Goal: Task Accomplishment & Management: Use online tool/utility

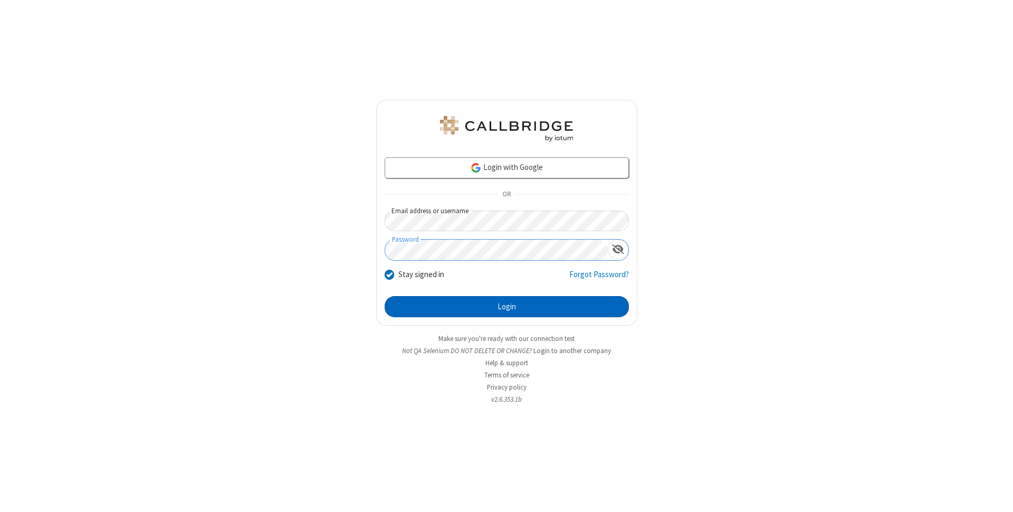
click at [506, 306] on button "Login" at bounding box center [507, 306] width 244 height 21
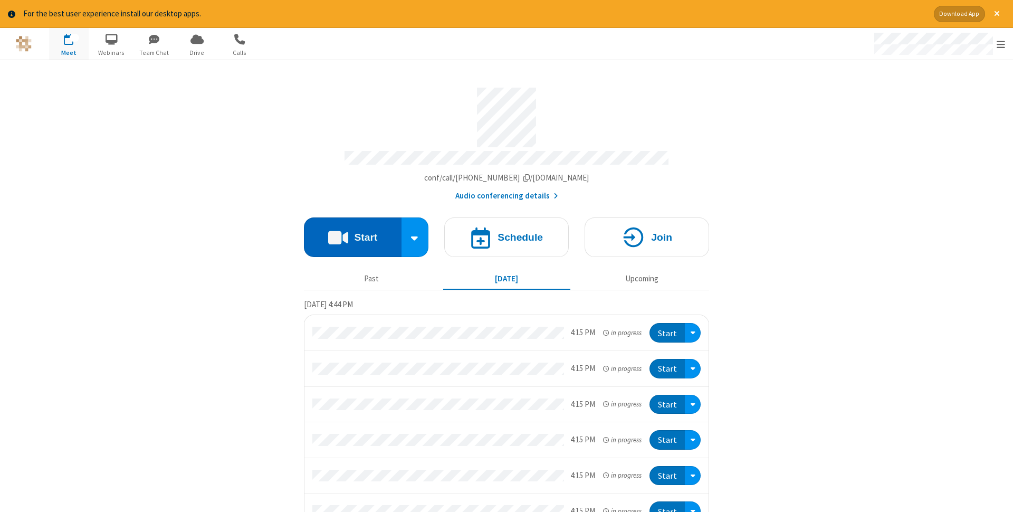
click at [352, 234] on button "Start" at bounding box center [353, 237] width 98 height 40
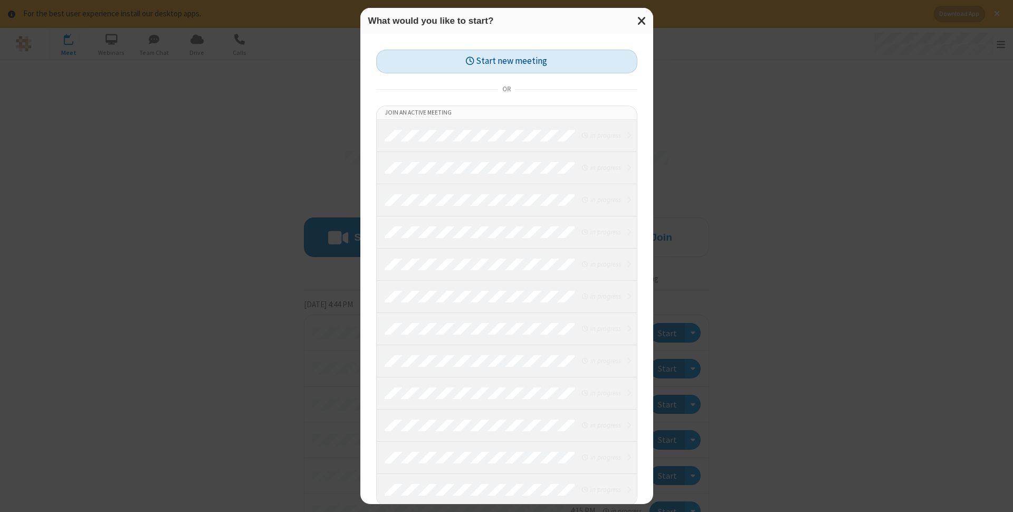
click at [506, 61] on button "Start new meeting" at bounding box center [506, 62] width 261 height 24
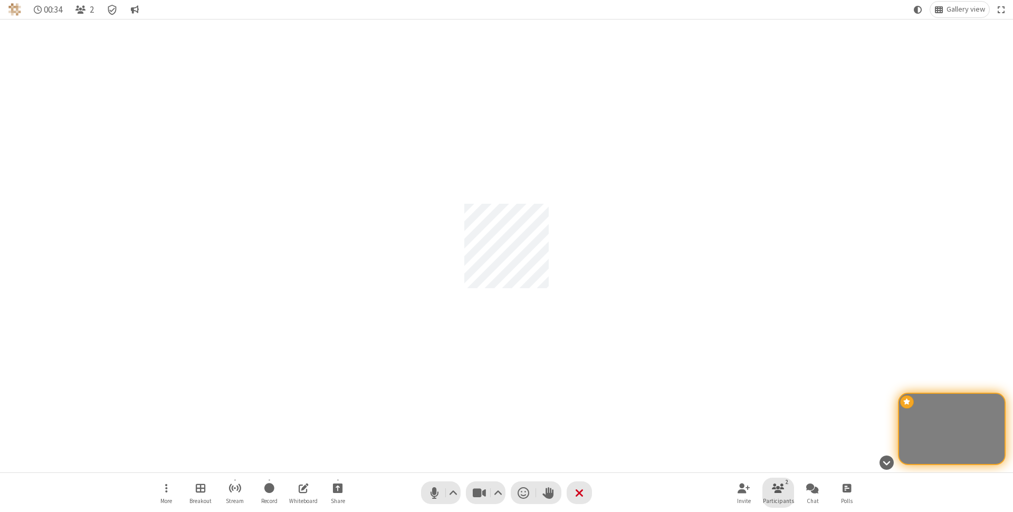
click at [778, 500] on span "Participants" at bounding box center [778, 500] width 31 height 6
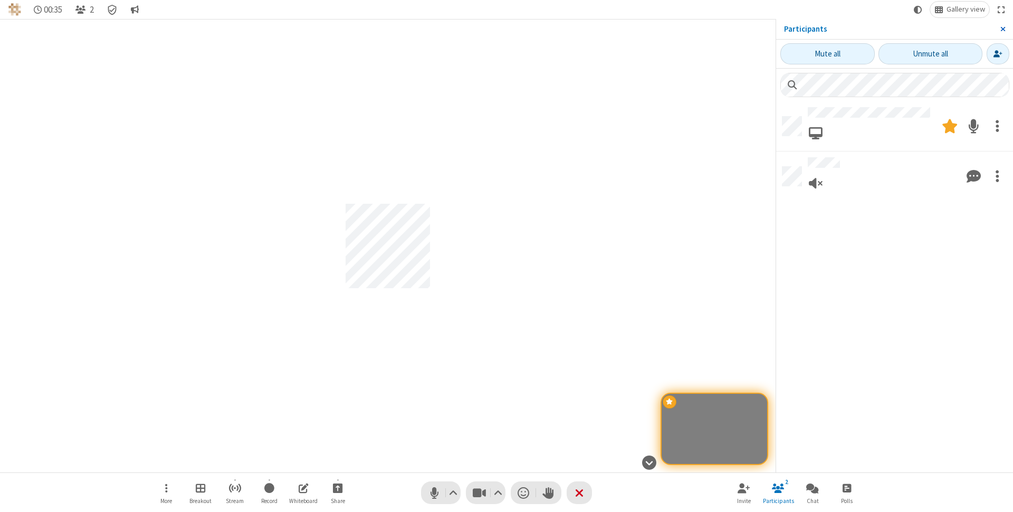
click at [1002, 29] on span "Close sidebar" at bounding box center [1002, 29] width 5 height 8
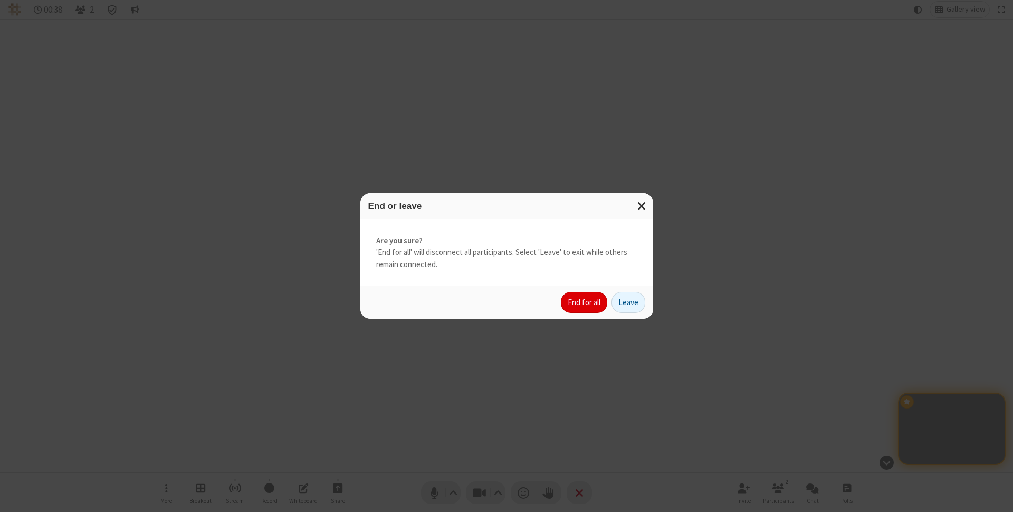
click at [584, 302] on button "End for all" at bounding box center [584, 302] width 46 height 21
